Goal: Navigation & Orientation: Understand site structure

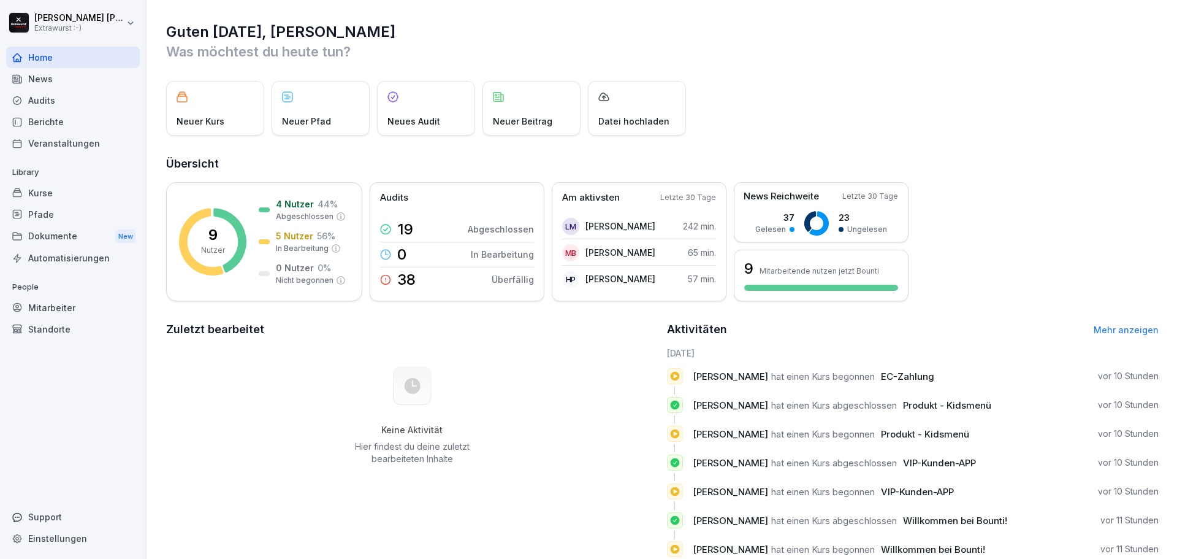
click at [60, 142] on div "Veranstaltungen" at bounding box center [73, 142] width 134 height 21
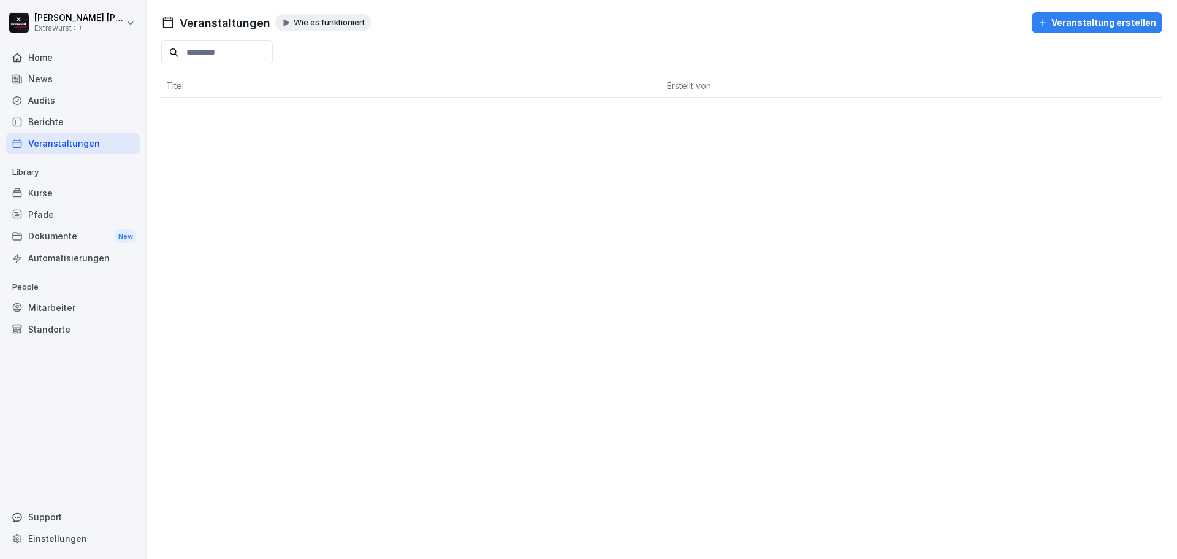
click at [37, 194] on div "Kurse" at bounding box center [73, 192] width 134 height 21
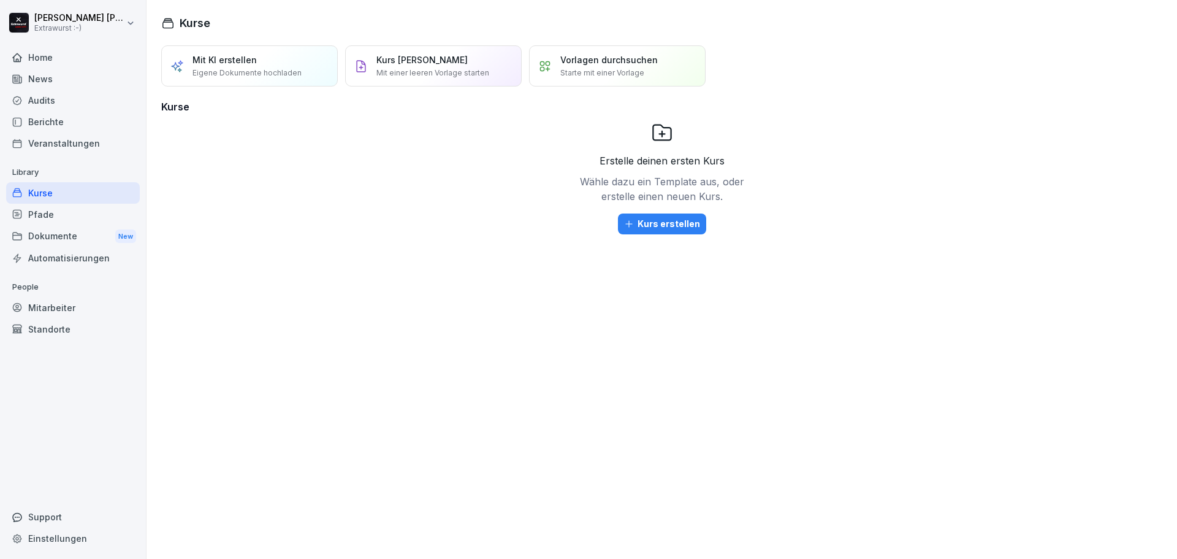
click at [40, 215] on div "Pfade" at bounding box center [73, 214] width 134 height 21
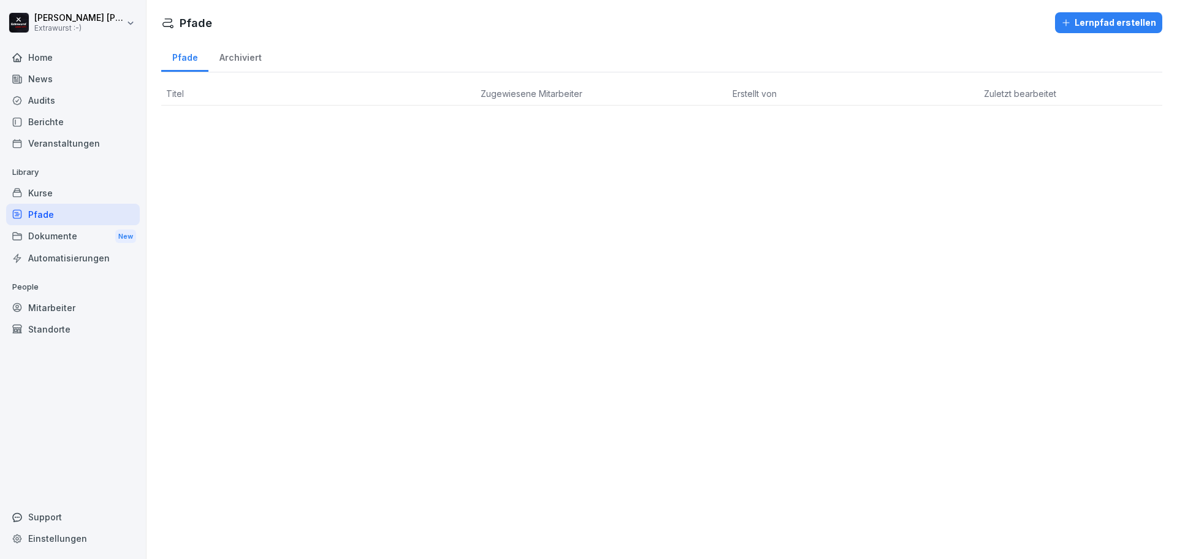
click at [43, 234] on div "Dokumente New" at bounding box center [73, 236] width 134 height 23
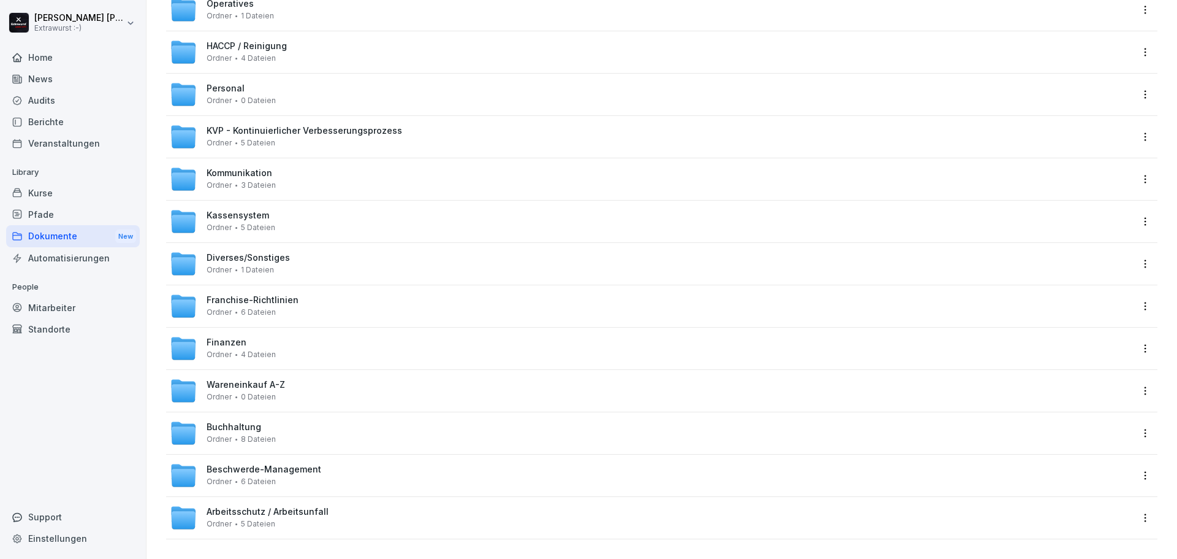
scroll to position [272, 0]
click at [250, 422] on span "Buchhaltung" at bounding box center [234, 427] width 55 height 10
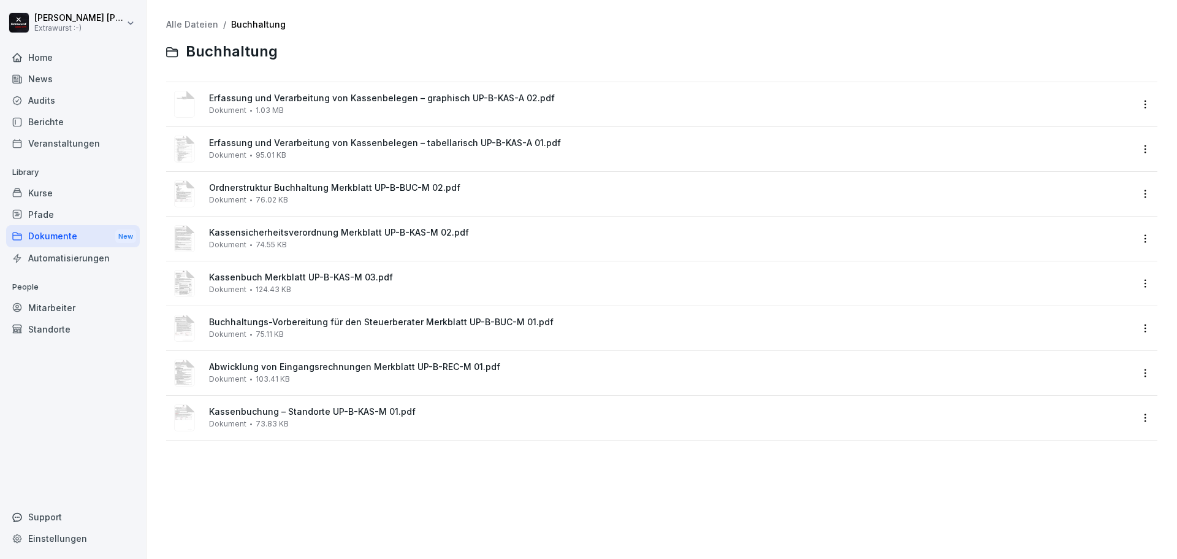
click at [270, 103] on span "Erfassung und Verarbeitung von Kassenbelegen – graphisch UP-B-KAS-A 02.pdf" at bounding box center [670, 98] width 923 height 10
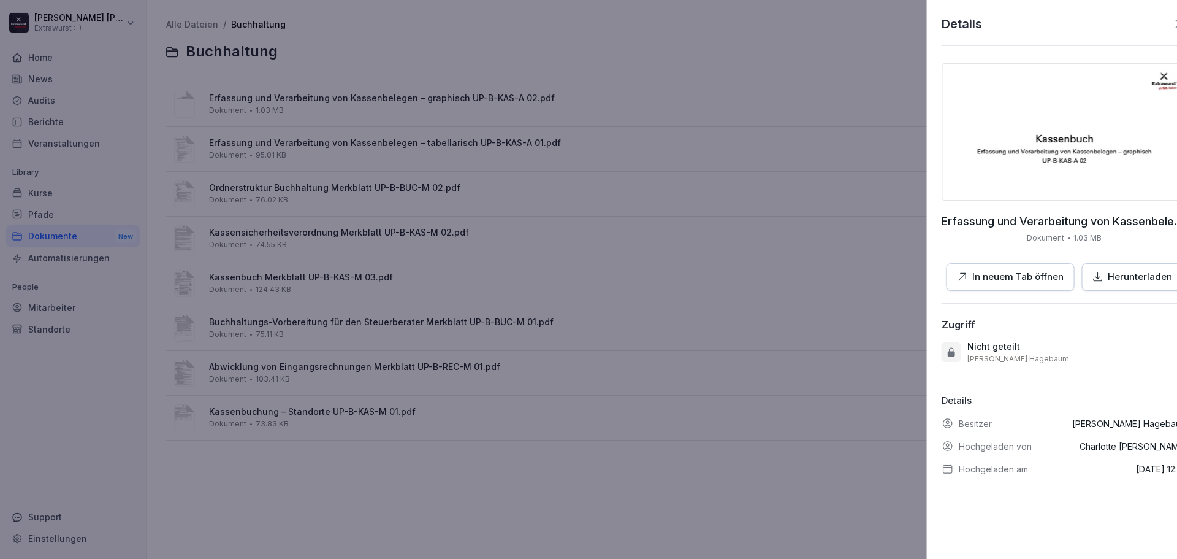
click at [667, 287] on div at bounding box center [588, 279] width 1177 height 559
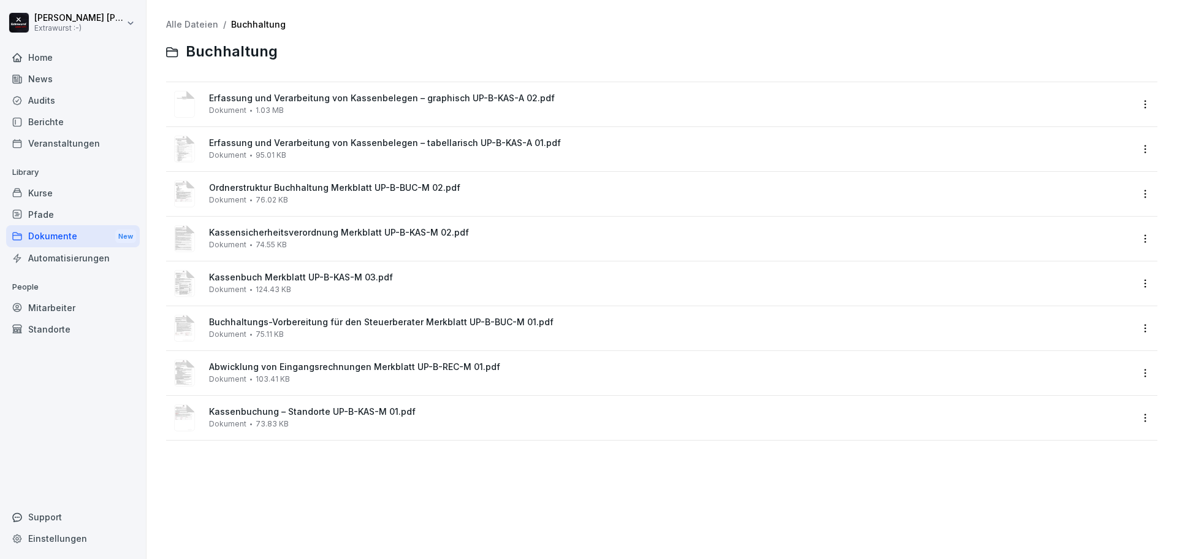
click at [65, 308] on div "Mitarbeiter" at bounding box center [73, 307] width 134 height 21
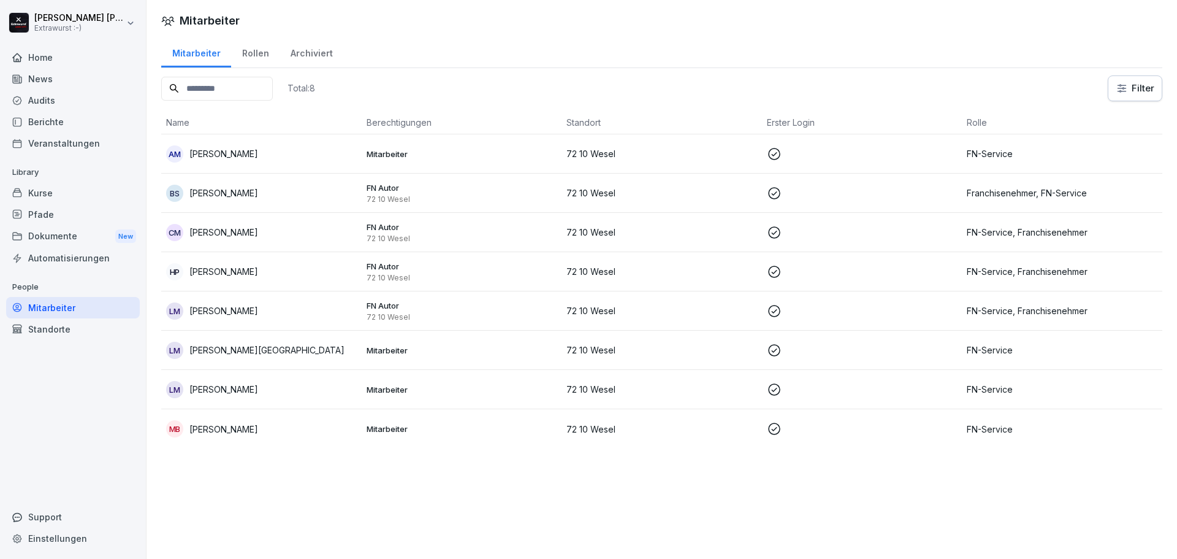
click at [61, 327] on div "Standorte" at bounding box center [73, 328] width 134 height 21
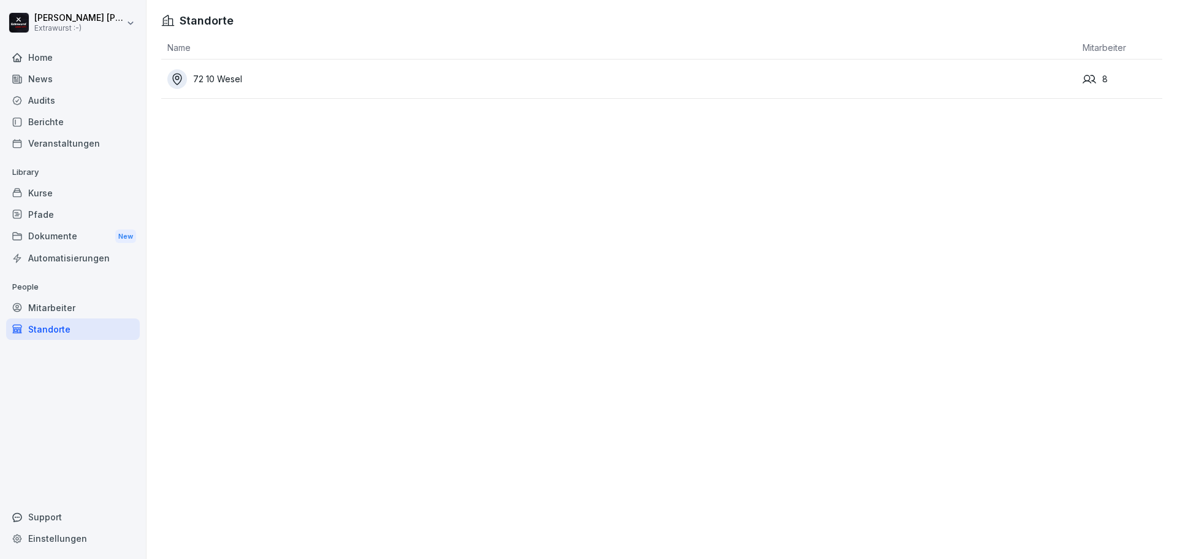
click at [231, 83] on div "72 10 Wesel" at bounding box center [621, 79] width 909 height 20
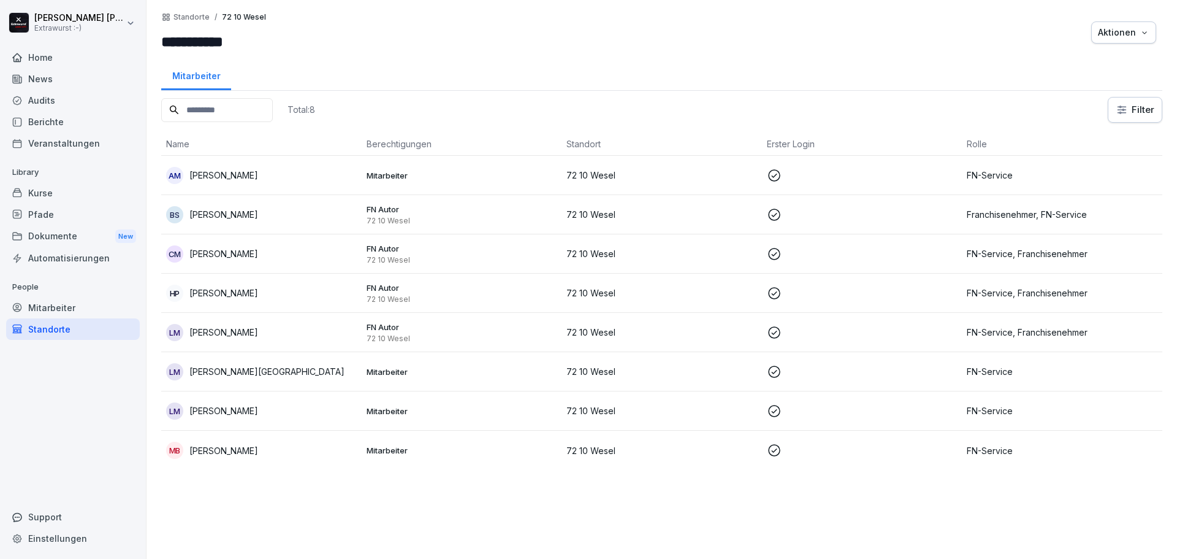
click at [44, 55] on div "Home" at bounding box center [73, 57] width 134 height 21
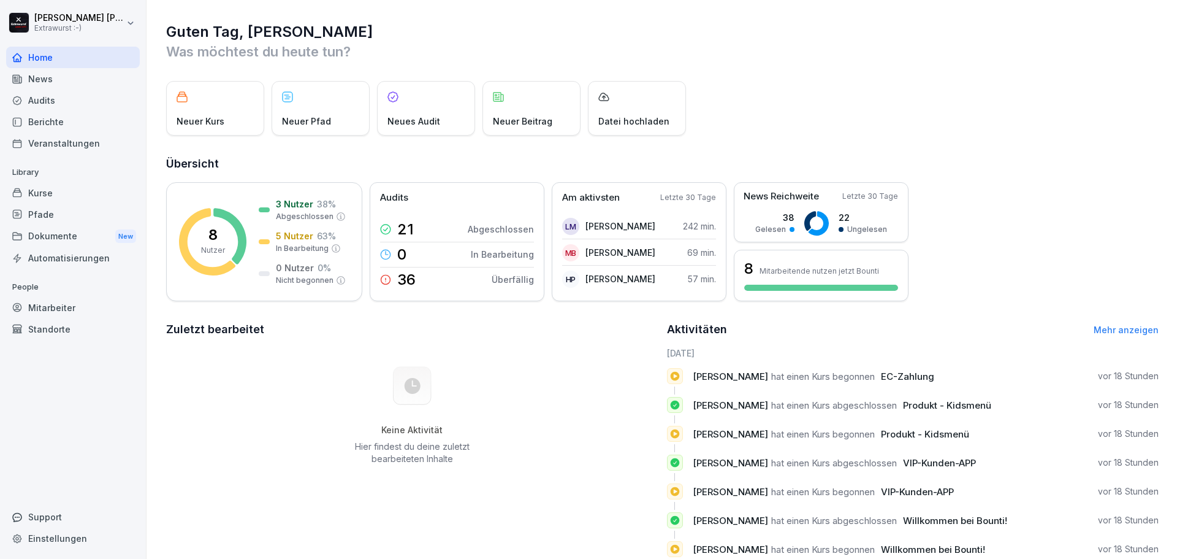
click at [69, 86] on div "News" at bounding box center [73, 78] width 134 height 21
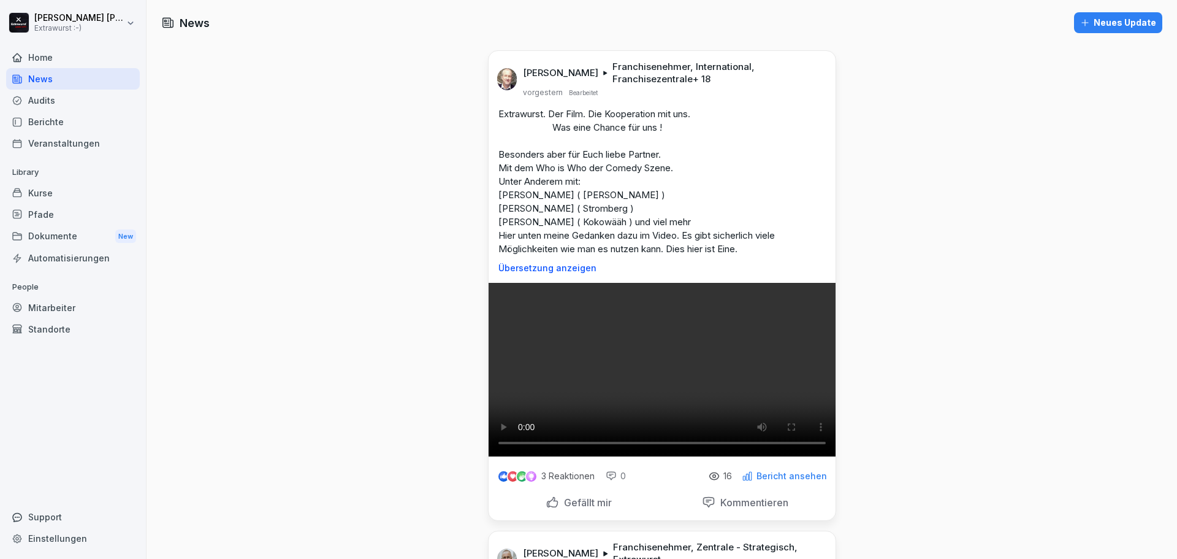
click at [40, 97] on div "Audits" at bounding box center [73, 100] width 134 height 21
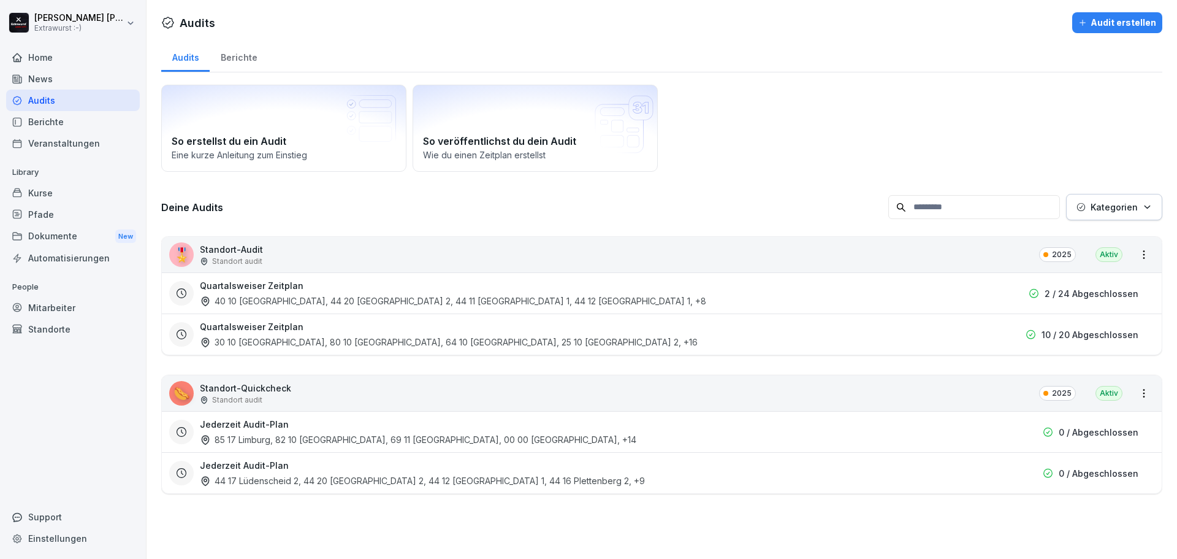
click at [95, 123] on div "Berichte" at bounding box center [73, 121] width 134 height 21
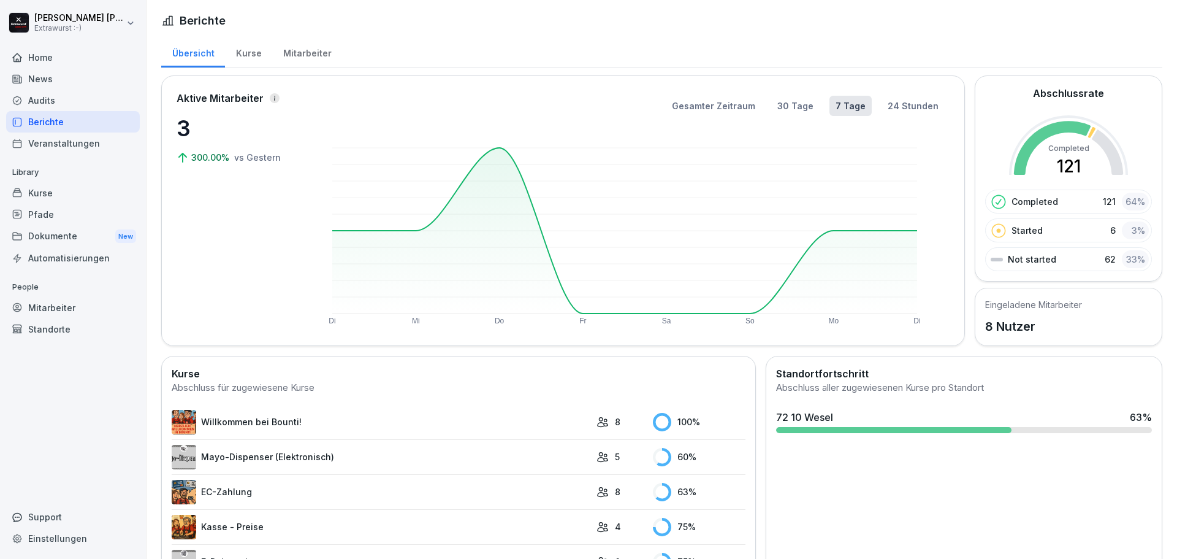
click at [50, 235] on div "Dokumente New" at bounding box center [73, 236] width 134 height 23
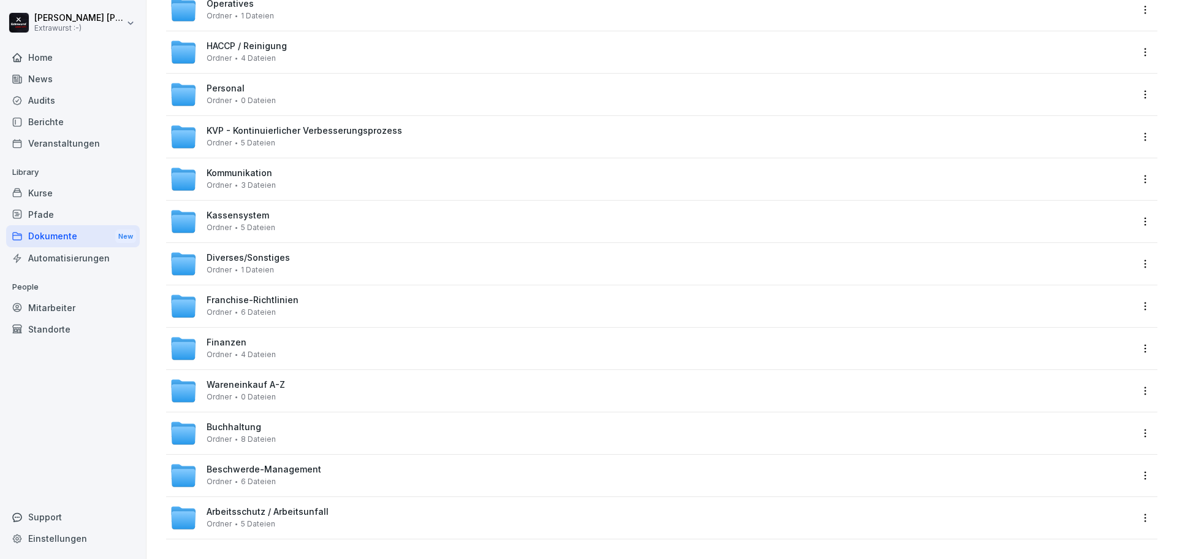
scroll to position [272, 0]
click at [54, 538] on div "Einstellungen" at bounding box center [73, 537] width 134 height 21
select select "**"
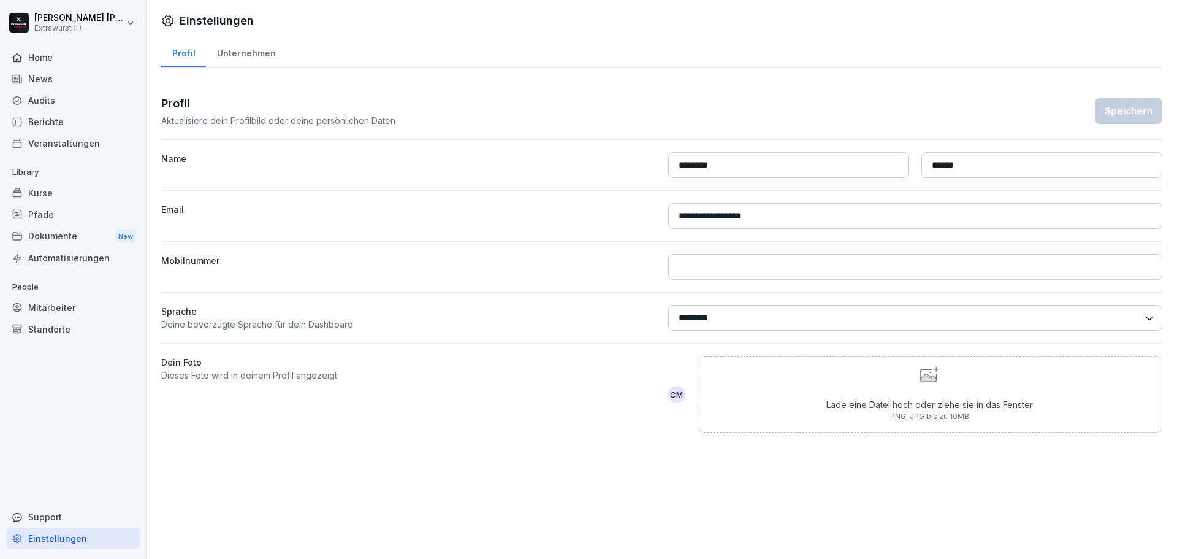
click at [259, 57] on div "Unternehmen" at bounding box center [246, 51] width 80 height 31
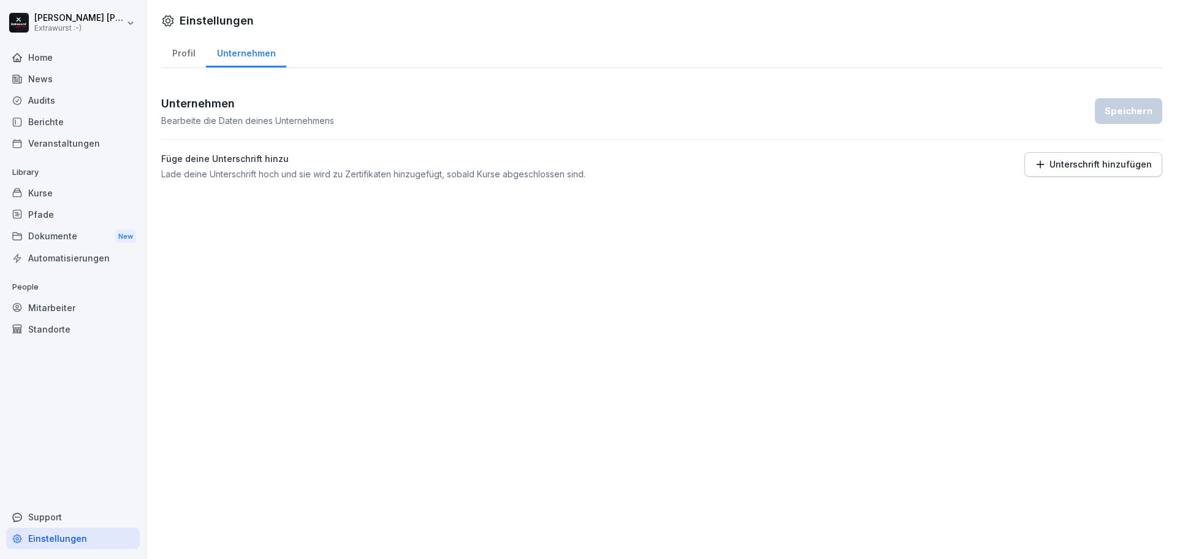
click at [37, 63] on div "Home" at bounding box center [73, 57] width 134 height 21
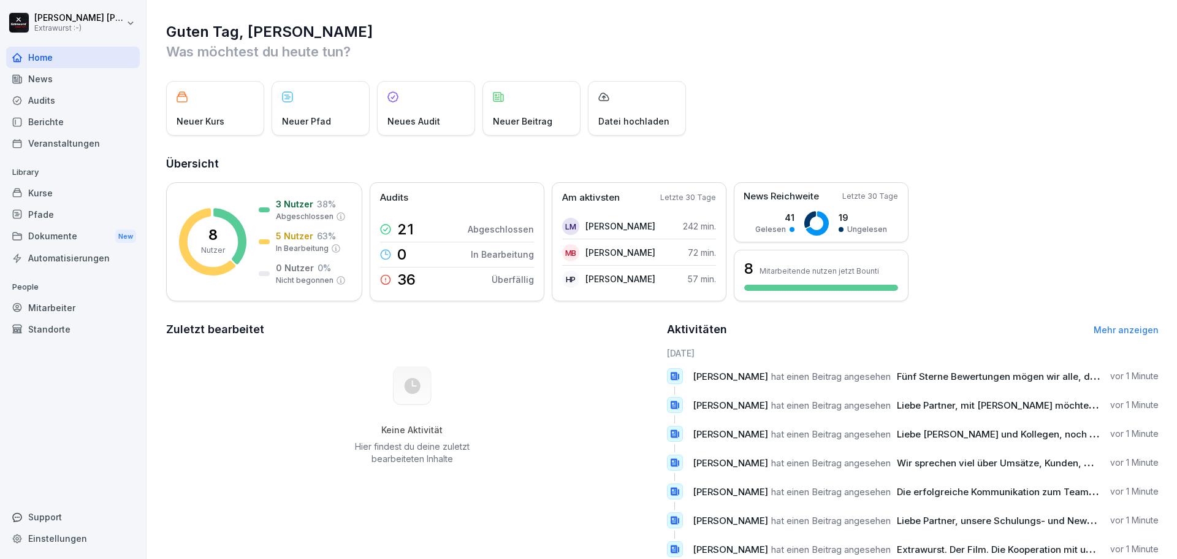
click at [45, 105] on div "Audits" at bounding box center [73, 100] width 134 height 21
